Goal: Find specific page/section: Find specific page/section

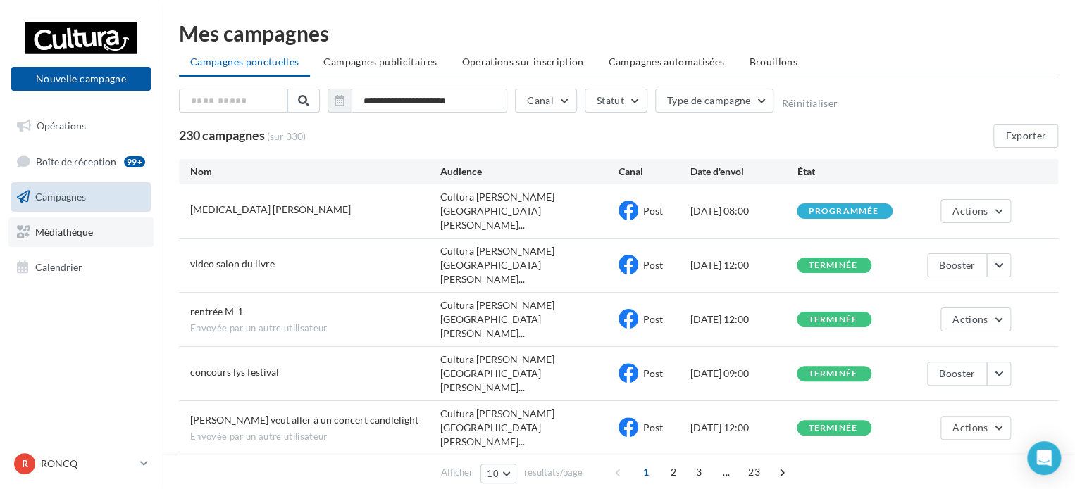
click at [96, 236] on link "Médiathèque" at bounding box center [80, 233] width 145 height 30
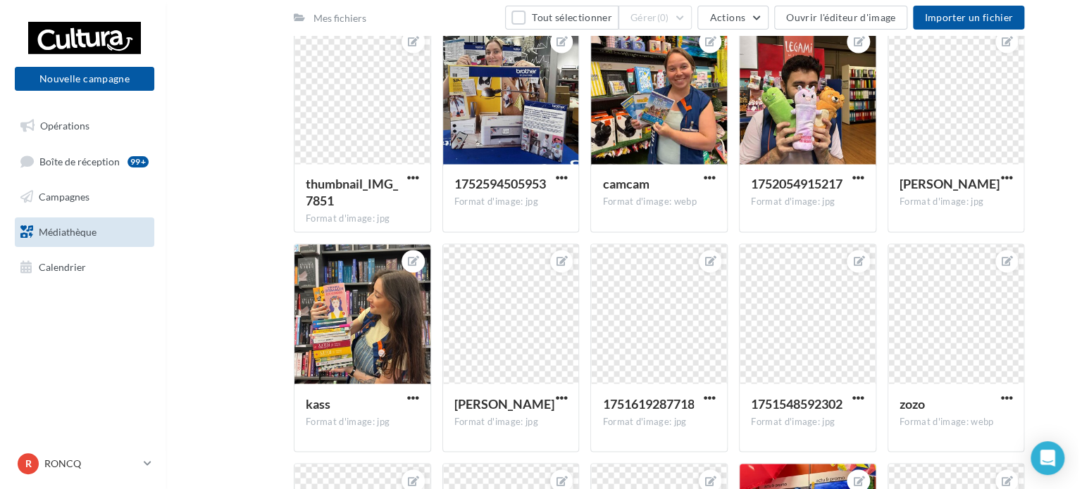
scroll to position [1099, 0]
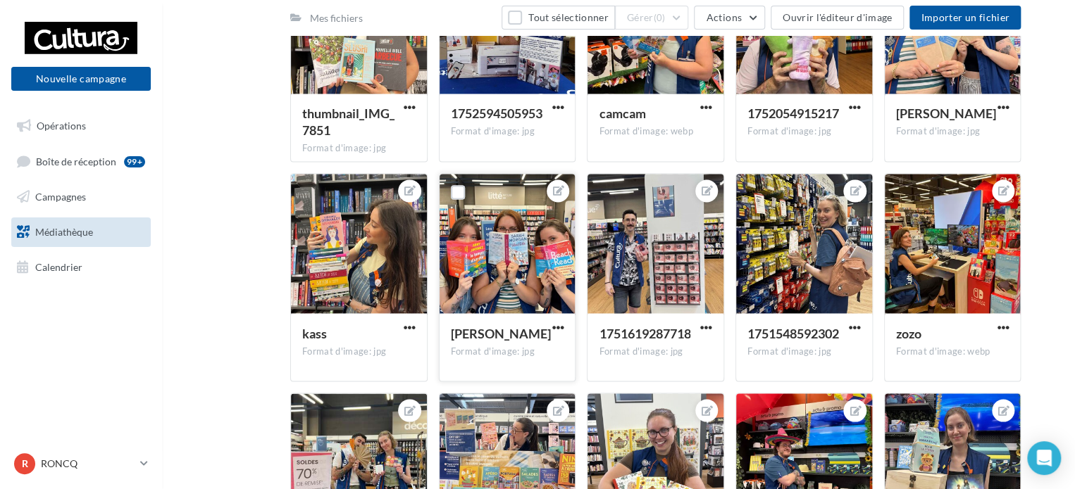
click at [513, 273] on div at bounding box center [507, 244] width 136 height 141
